Goal: Task Accomplishment & Management: Manage account settings

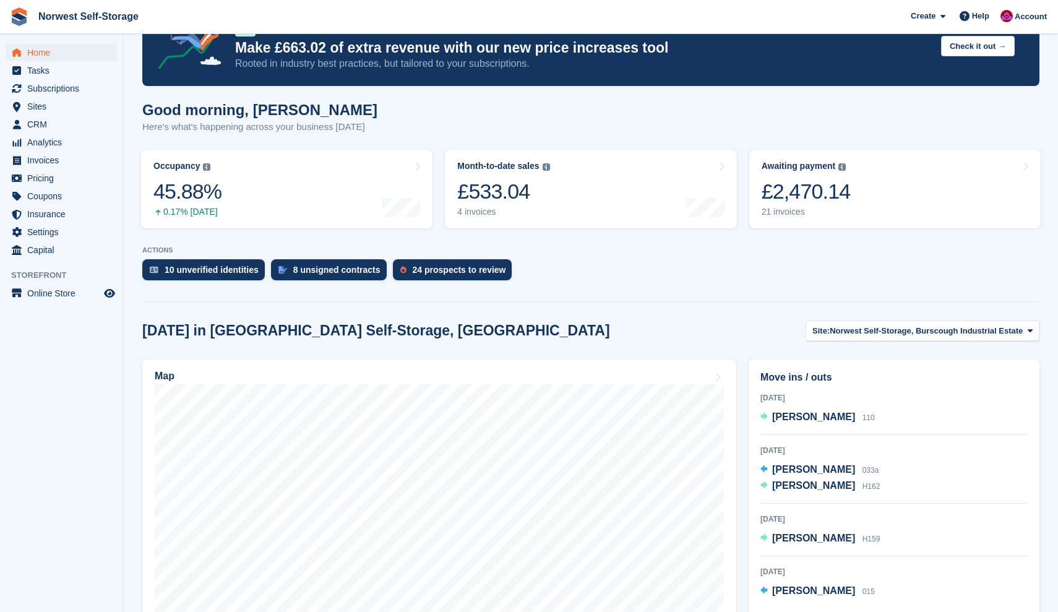
scroll to position [48, 0]
click at [791, 416] on span "[PERSON_NAME]" at bounding box center [813, 416] width 83 height 11
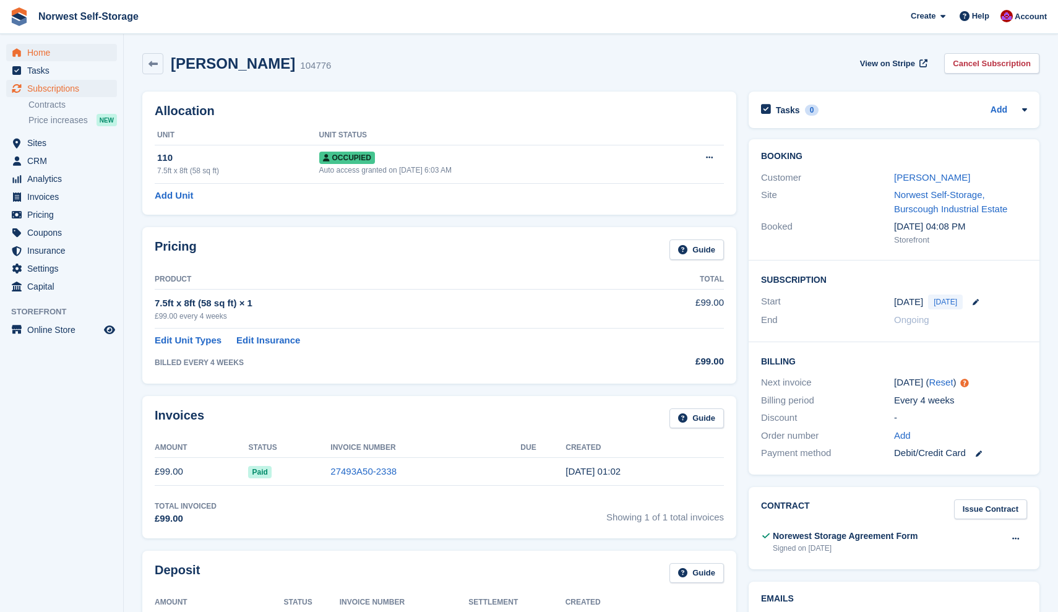
click at [38, 51] on span "Home" at bounding box center [64, 52] width 74 height 17
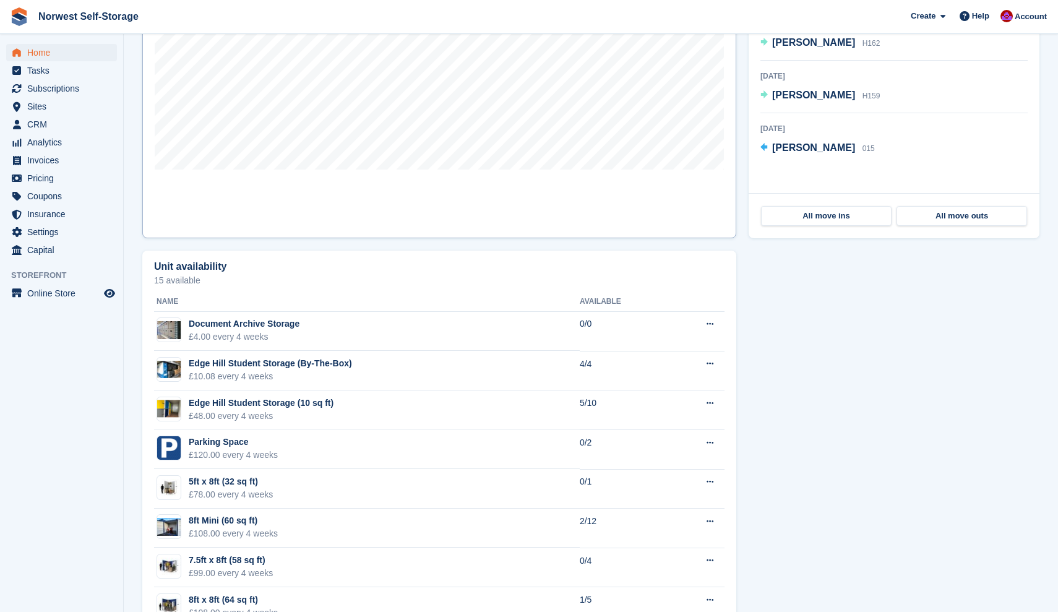
scroll to position [497, 0]
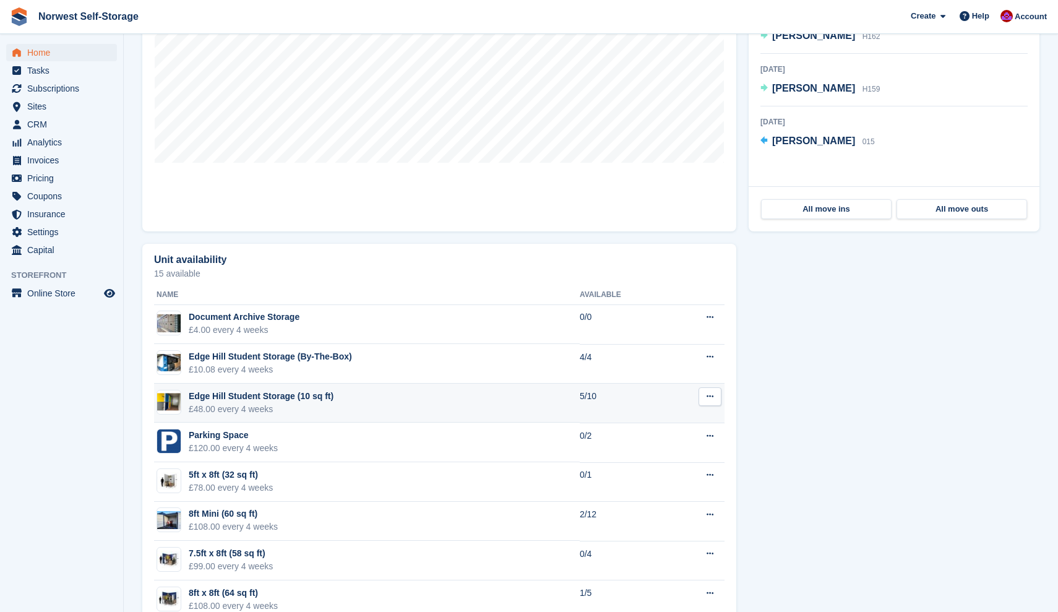
click at [240, 396] on div "Edge Hill Student Storage (10 sq ft)" at bounding box center [261, 396] width 145 height 13
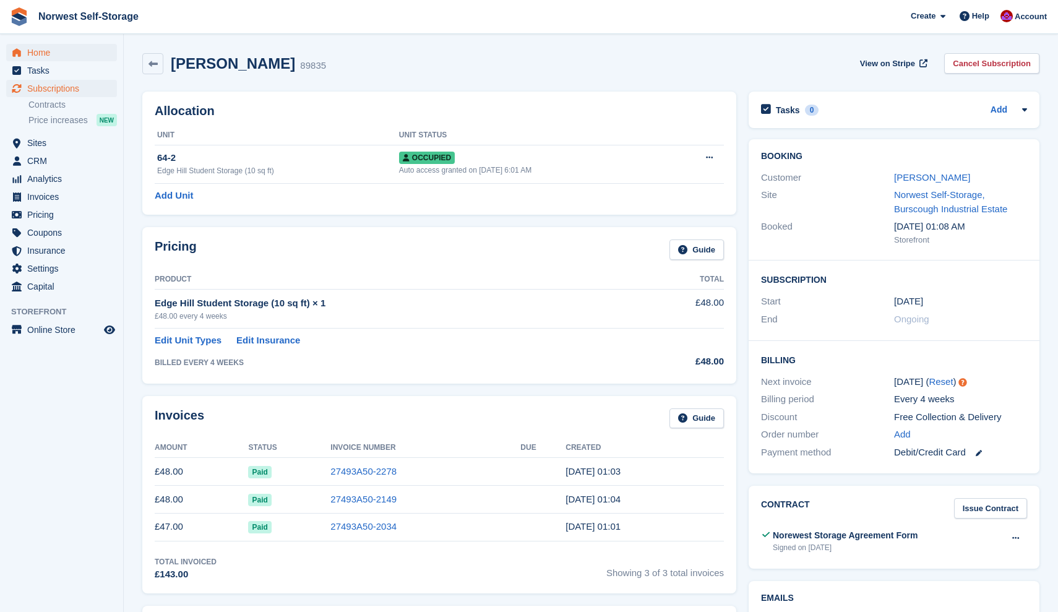
click at [34, 51] on span "Home" at bounding box center [64, 52] width 74 height 17
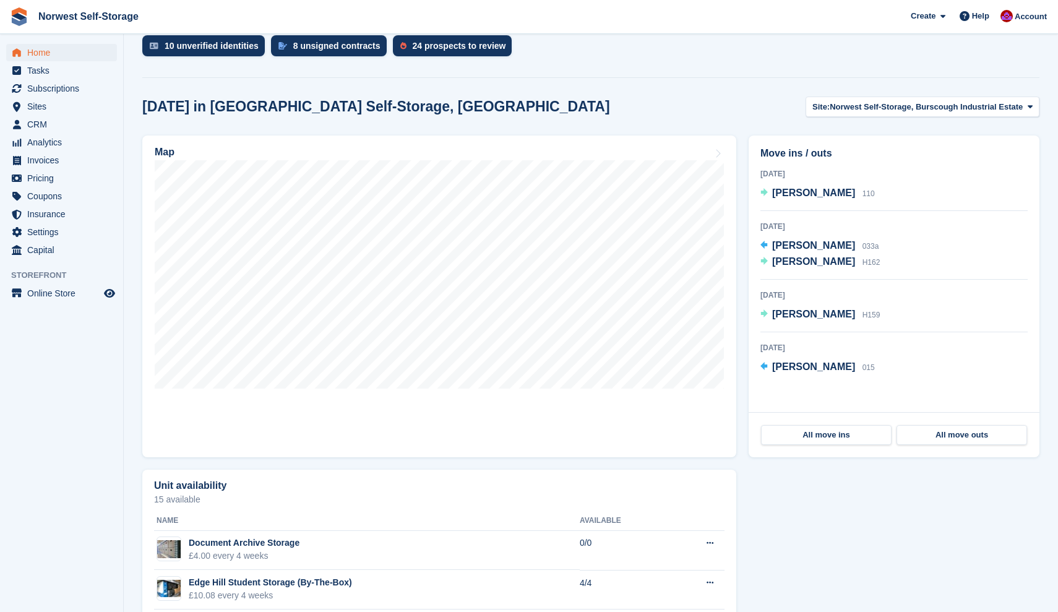
scroll to position [273, 0]
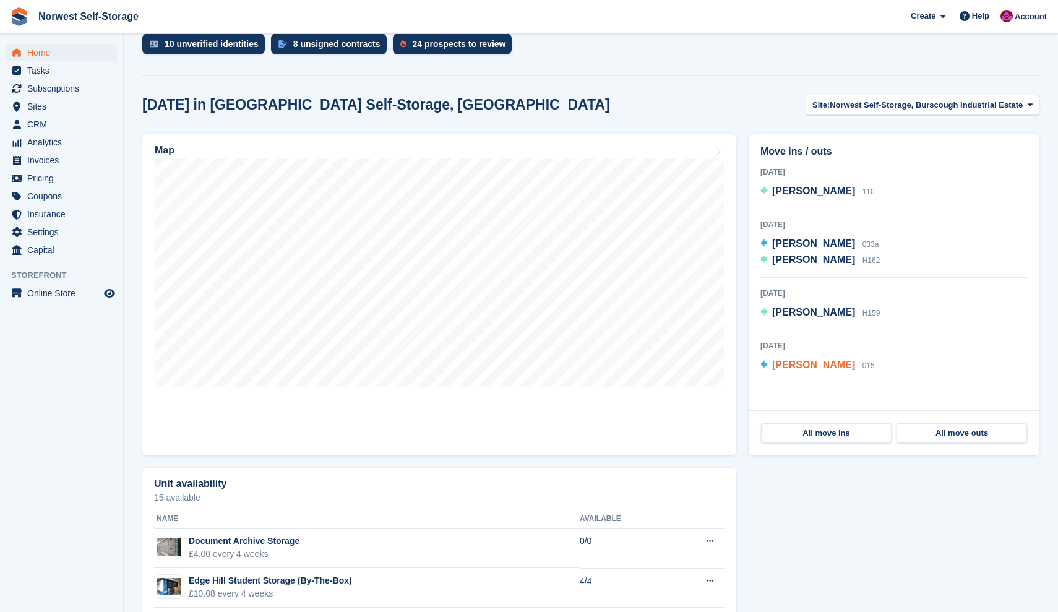
click at [789, 366] on span "Lynne Farnworth" at bounding box center [813, 364] width 83 height 11
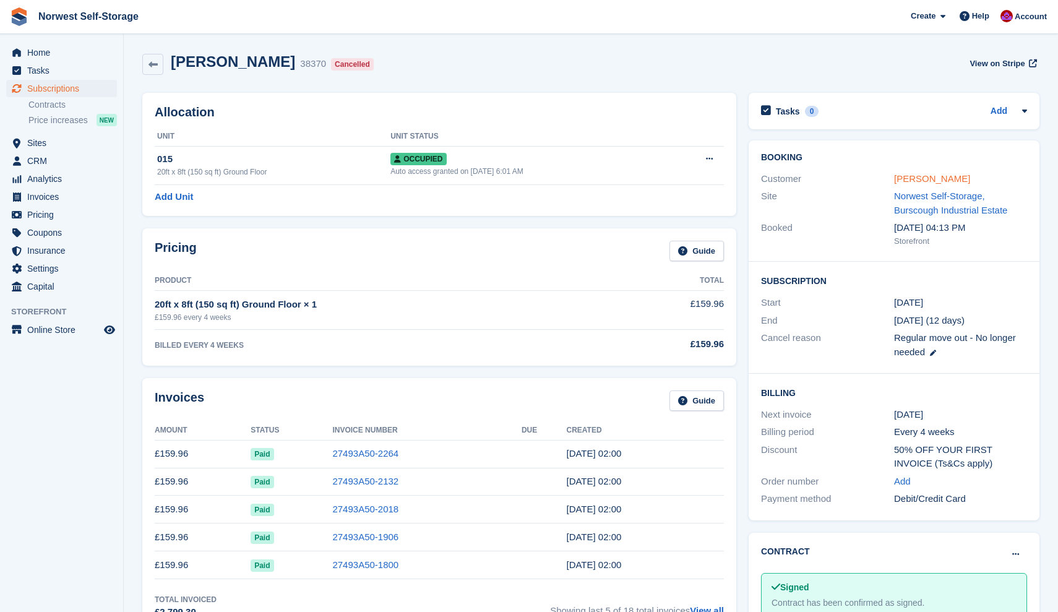
click at [914, 179] on link "[PERSON_NAME]" at bounding box center [932, 178] width 76 height 11
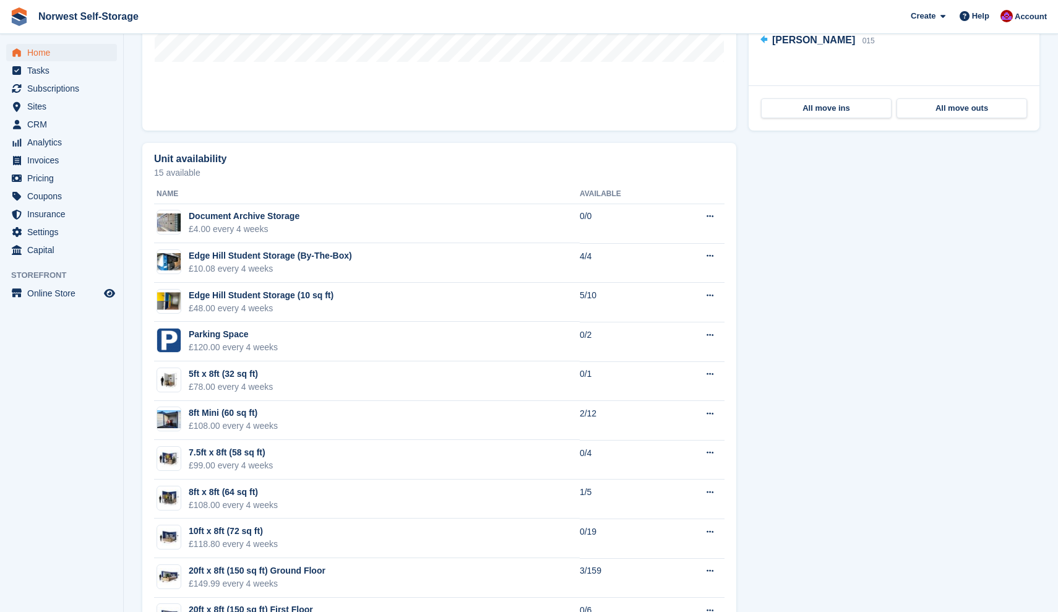
scroll to position [645, 0]
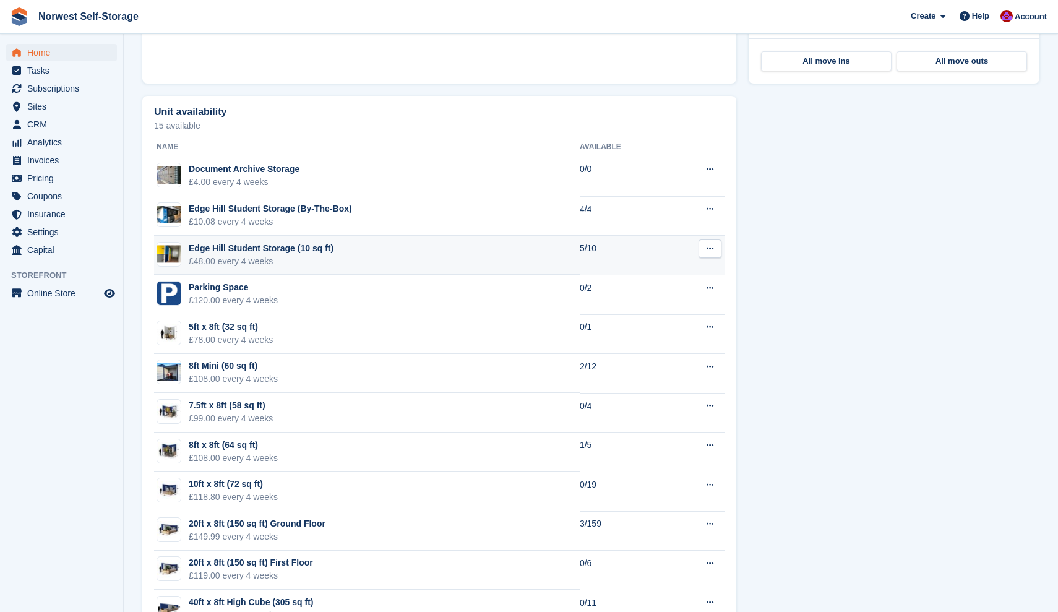
click at [249, 246] on div "Edge Hill Student Storage (10 sq ft)" at bounding box center [261, 248] width 145 height 13
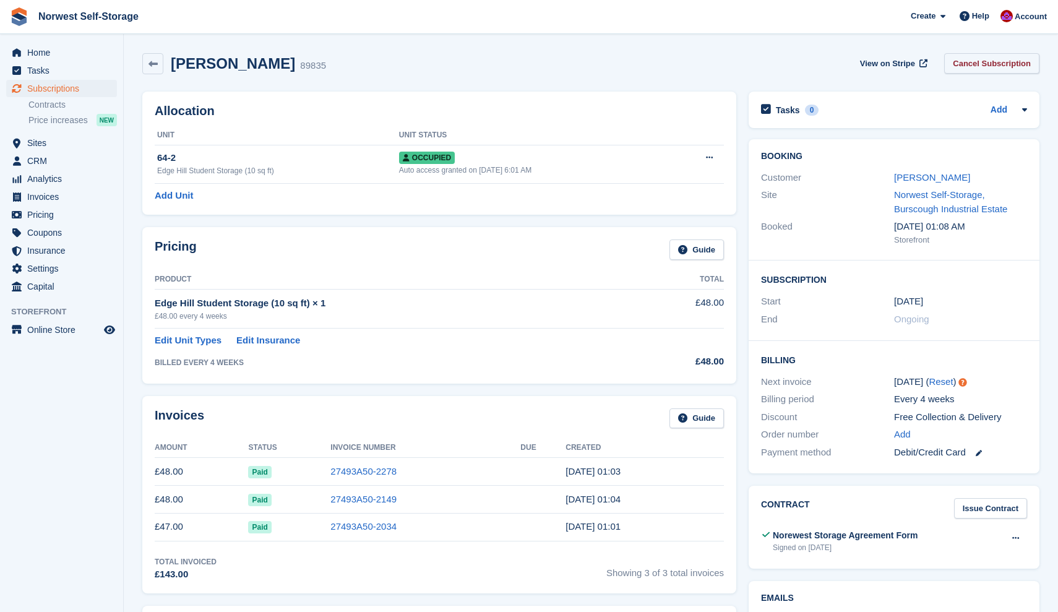
click at [983, 61] on link "Cancel Subscription" at bounding box center [991, 63] width 95 height 20
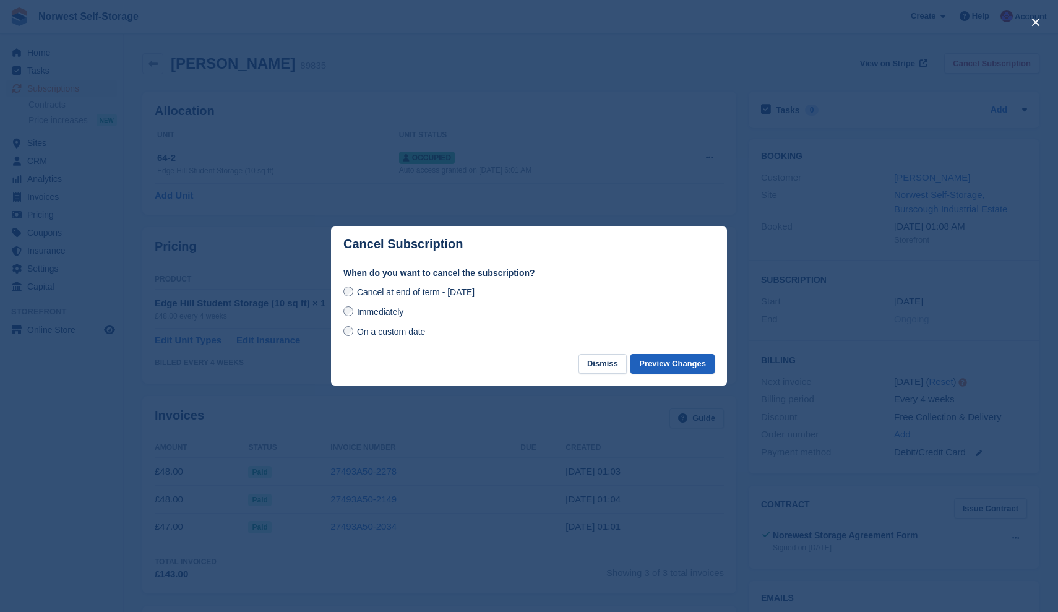
click at [676, 361] on button "Preview Changes" at bounding box center [672, 364] width 84 height 20
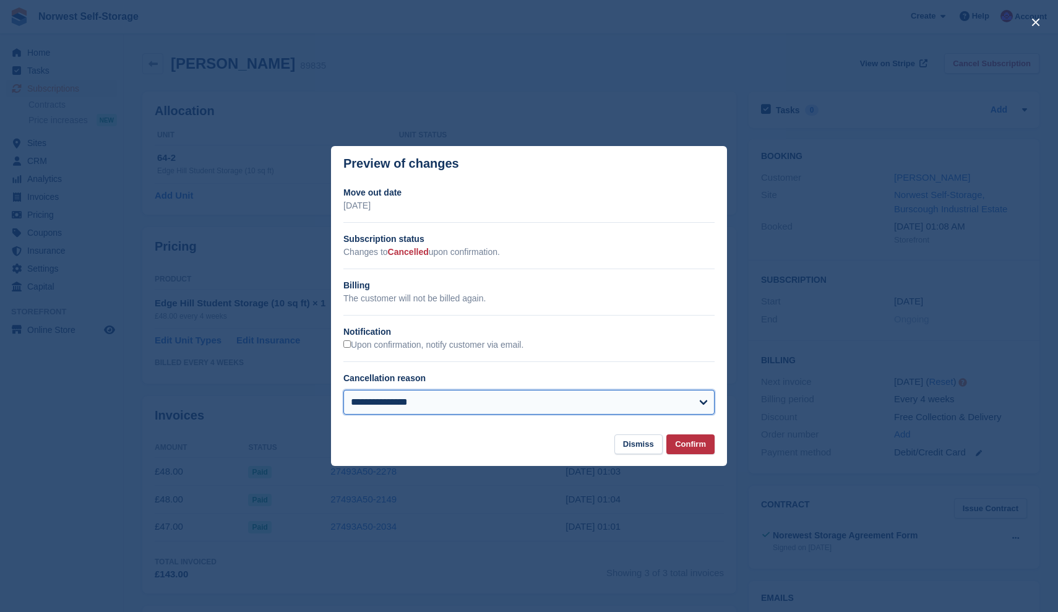
select select "**********"
click at [690, 442] on button "Confirm" at bounding box center [690, 444] width 48 height 20
